Goal: Information Seeking & Learning: Learn about a topic

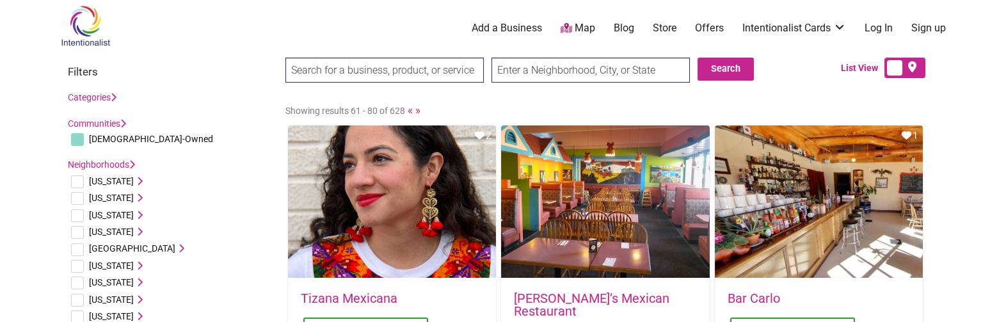
drag, startPoint x: 258, startPoint y: 104, endPoint x: 263, endPoint y: 50, distance: 54.0
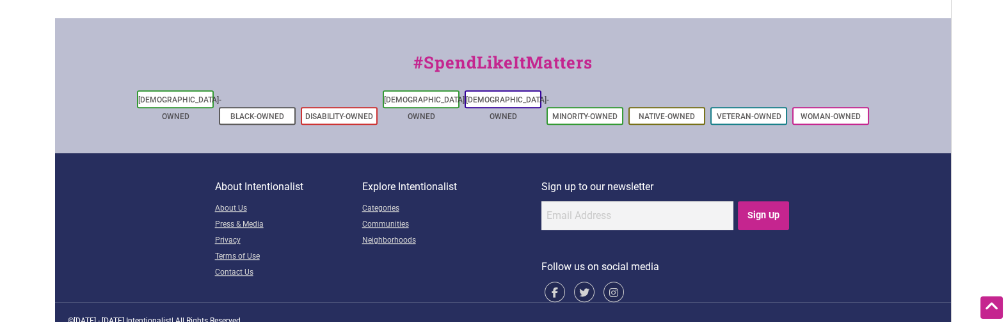
scroll to position [2256, 0]
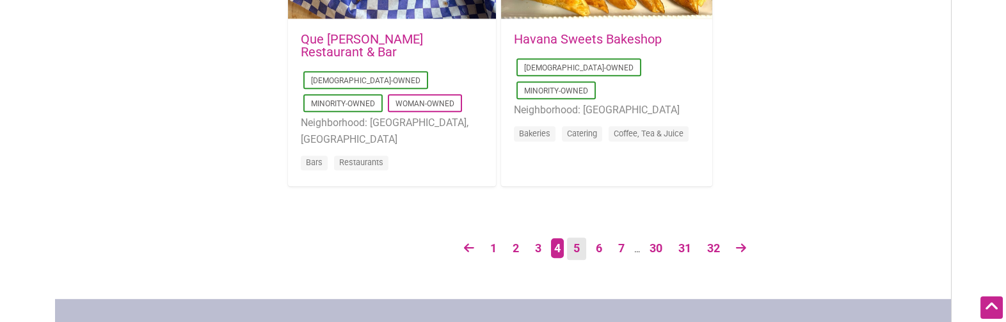
click at [571, 245] on link "5" at bounding box center [576, 248] width 19 height 22
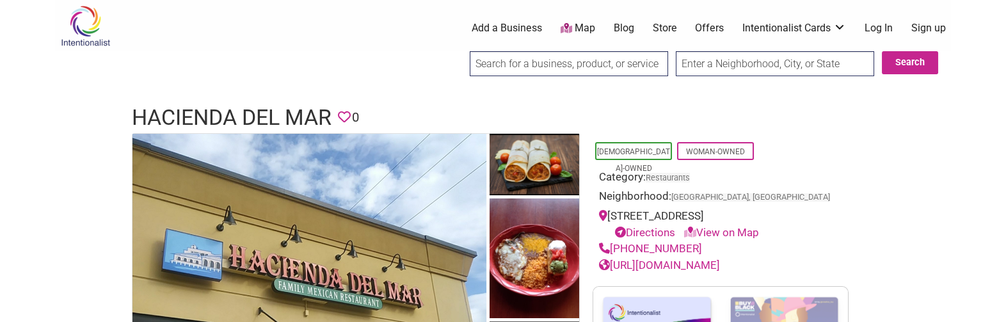
drag, startPoint x: 694, startPoint y: 262, endPoint x: 614, endPoint y: 266, distance: 80.1
click at [614, 257] on div "[PHONE_NUMBER]" at bounding box center [720, 249] width 243 height 17
copy link "[PHONE_NUMBER]"
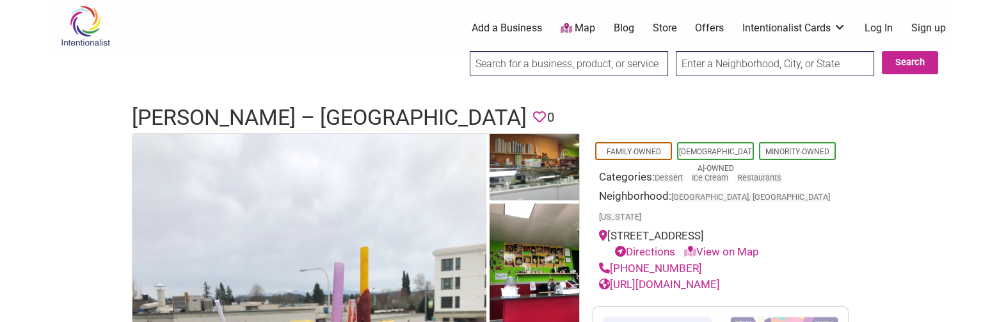
click at [358, 117] on h1 "[PERSON_NAME] – [GEOGRAPHIC_DATA]" at bounding box center [329, 117] width 395 height 31
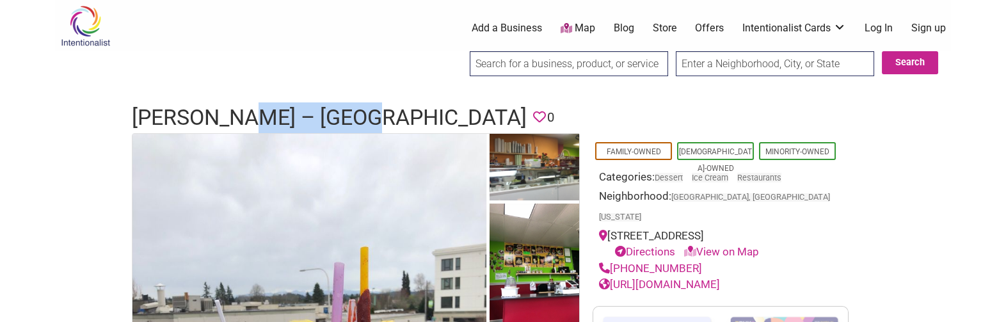
click at [358, 117] on h1 "[PERSON_NAME] – [GEOGRAPHIC_DATA]" at bounding box center [329, 117] width 395 height 31
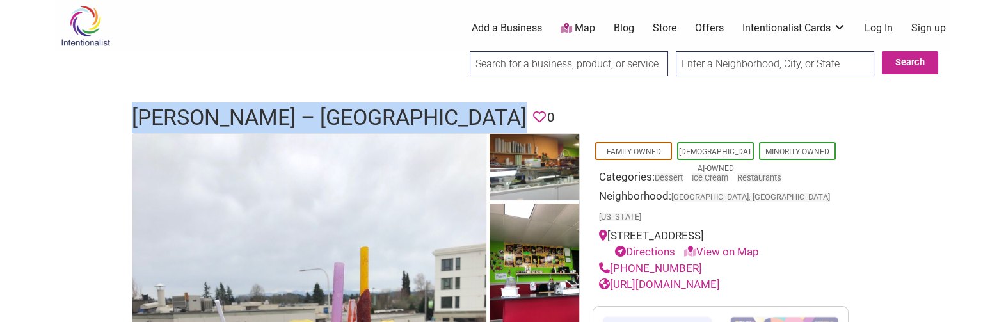
click at [358, 117] on h1 "[PERSON_NAME] – [GEOGRAPHIC_DATA]" at bounding box center [329, 117] width 395 height 31
copy h1 "[PERSON_NAME] – [GEOGRAPHIC_DATA]"
drag, startPoint x: 695, startPoint y: 246, endPoint x: 612, endPoint y: 250, distance: 83.3
click at [612, 260] on div "(206) 402-3360" at bounding box center [720, 268] width 243 height 17
copy link "(206) 402-3360"
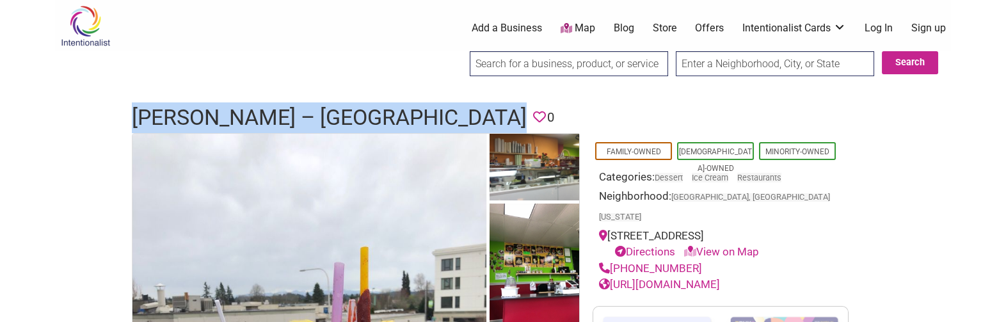
click at [720, 278] on link "http://orderantojitosmichalisco.com/" at bounding box center [659, 284] width 121 height 13
drag, startPoint x: 125, startPoint y: 115, endPoint x: 485, endPoint y: 124, distance: 360.4
click at [485, 124] on div "Antojitos Michalisco – Auburn Favorite 0" at bounding box center [503, 117] width 768 height 31
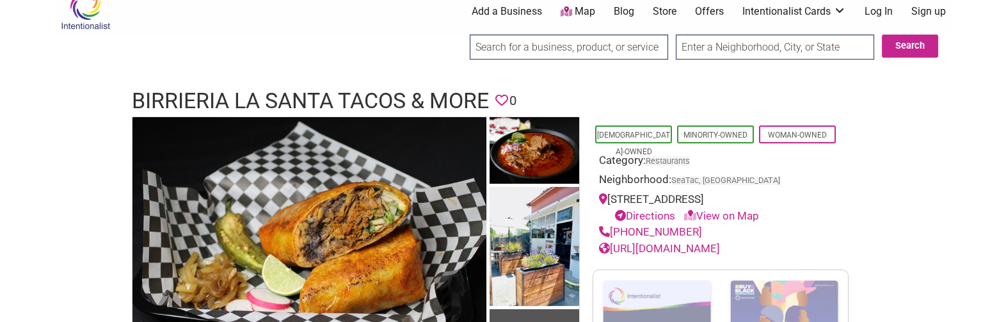
scroll to position [19, 0]
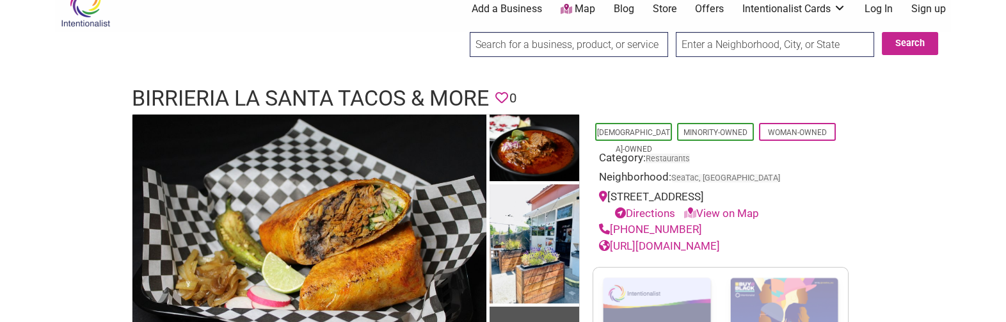
drag, startPoint x: 417, startPoint y: 77, endPoint x: 418, endPoint y: 95, distance: 17.9
click at [296, 90] on h1 "Birrieria La Santa Tacos & More" at bounding box center [310, 98] width 357 height 31
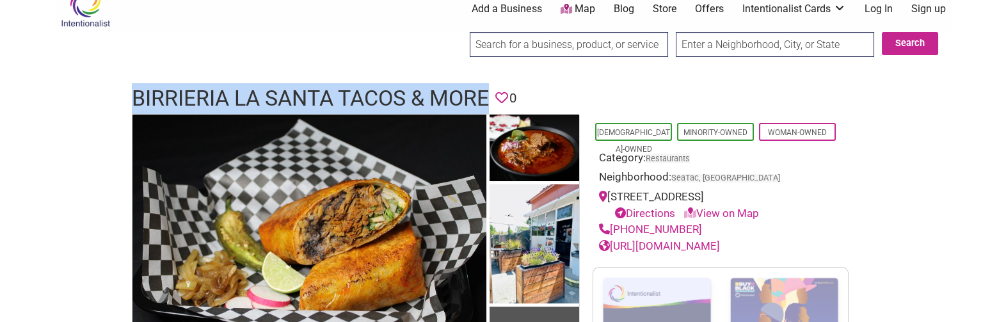
click at [296, 90] on h1 "Birrieria La Santa Tacos & More" at bounding box center [310, 98] width 357 height 31
copy h1 "Birrieria La Santa Tacos & More"
drag, startPoint x: 692, startPoint y: 249, endPoint x: 613, endPoint y: 249, distance: 79.4
click at [613, 238] on div "(206) 257-0764" at bounding box center [720, 229] width 243 height 17
copy link "(206) 257-0764"
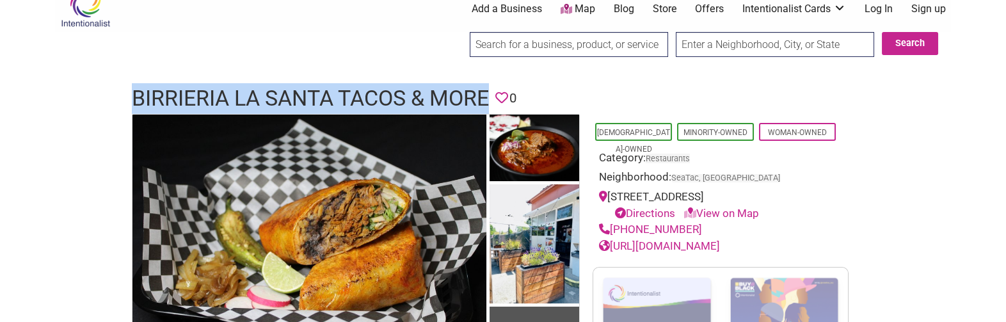
click at [691, 252] on link "https://www.facebook.com/birrierialasantatacosandmore/" at bounding box center [659, 245] width 121 height 13
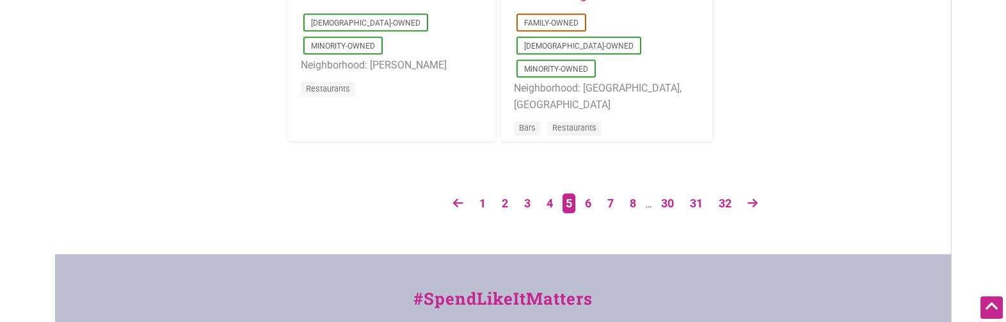
scroll to position [2285, 0]
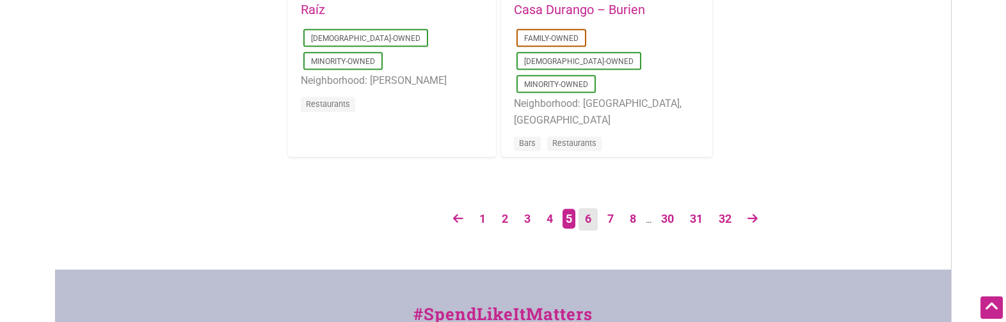
click at [589, 218] on link "6" at bounding box center [588, 219] width 19 height 22
click at [583, 221] on link "6" at bounding box center [588, 219] width 19 height 22
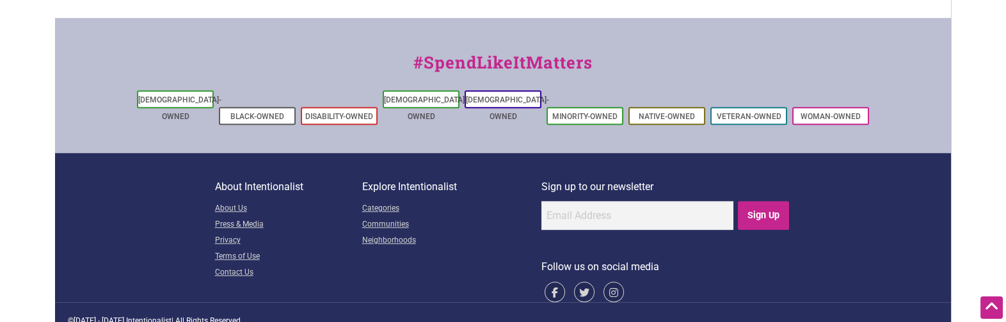
scroll to position [2256, 0]
